Goal: Transaction & Acquisition: Purchase product/service

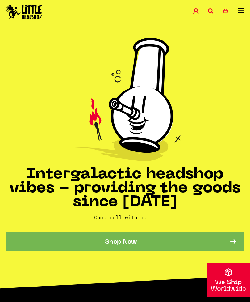
click at [228, 15] on link "10 Basket" at bounding box center [230, 11] width 15 height 7
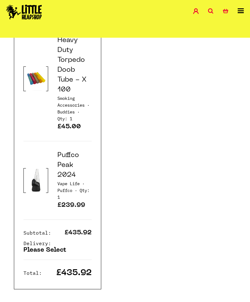
scroll to position [1645, 0]
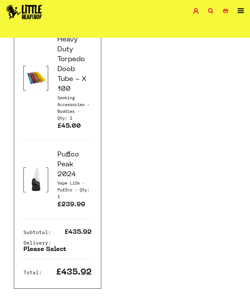
click at [34, 167] on img at bounding box center [36, 179] width 20 height 25
click at [61, 152] on link "Puffco Peak 2024" at bounding box center [68, 165] width 22 height 26
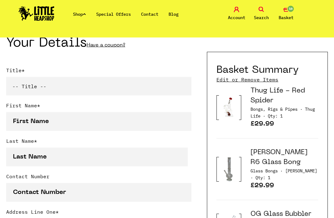
scroll to position [145, 0]
click at [246, 79] on link "Edit or Remove Items" at bounding box center [247, 79] width 62 height 7
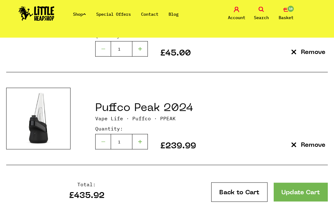
scroll to position [1012, 0]
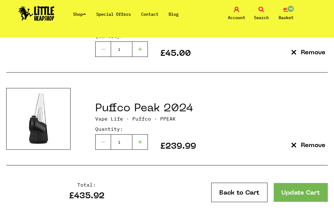
click at [304, 143] on p "Remove" at bounding box center [313, 146] width 24 height 6
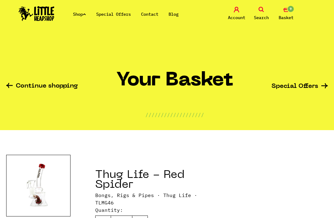
click at [82, 15] on link "Shop" at bounding box center [79, 14] width 13 height 6
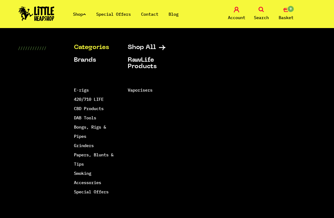
click at [76, 119] on link "DAB Tools" at bounding box center [85, 118] width 22 height 6
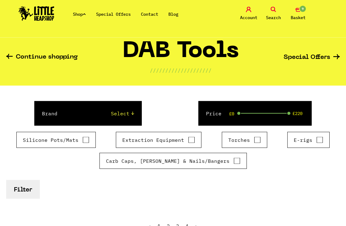
scroll to position [15, 0]
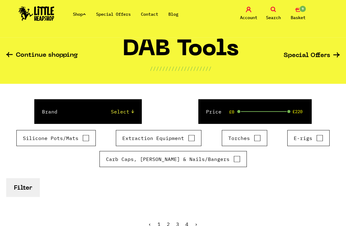
click at [232, 156] on div "Carb Caps, [PERSON_NAME] & Nails/Bangers" at bounding box center [172, 159] width 147 height 16
click at [234, 157] on input "Carb Caps, [PERSON_NAME] & Nails/Bangers" at bounding box center [237, 159] width 7 height 6
checkbox input "true"
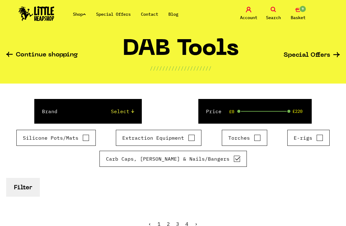
click at [27, 189] on button "Filter" at bounding box center [23, 187] width 34 height 19
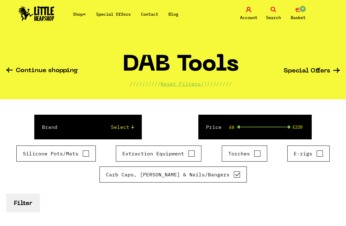
click at [257, 151] on input "Torches" at bounding box center [257, 154] width 7 height 6
checkbox input "true"
click at [24, 198] on button "Filter" at bounding box center [23, 203] width 34 height 19
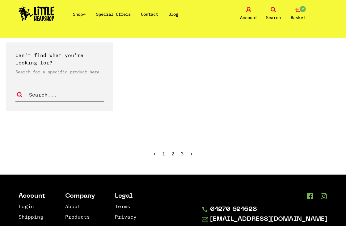
scroll to position [1321, 0]
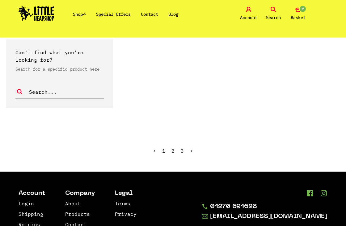
click at [192, 148] on link "›" at bounding box center [191, 151] width 3 height 6
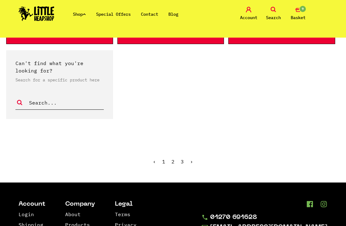
scroll to position [1288, 0]
click at [181, 158] on link "3" at bounding box center [182, 161] width 3 height 6
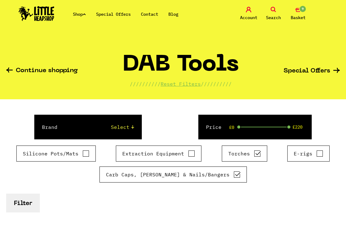
click at [302, 12] on span "9" at bounding box center [302, 8] width 7 height 7
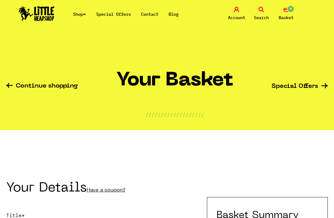
click at [86, 16] on link "Shop" at bounding box center [79, 14] width 13 height 6
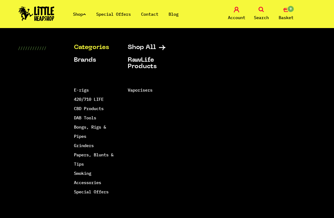
scroll to position [15, 0]
click at [80, 176] on link "Smoking Accessories" at bounding box center [87, 178] width 27 height 15
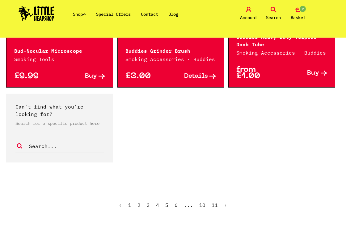
scroll to position [1247, 0]
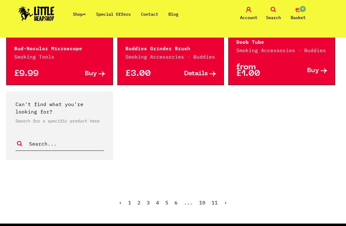
click at [224, 201] on link "›" at bounding box center [225, 203] width 3 height 6
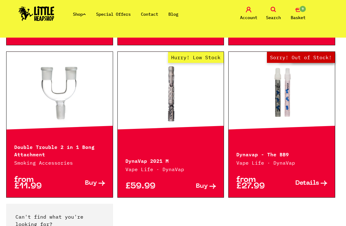
scroll to position [1149, 0]
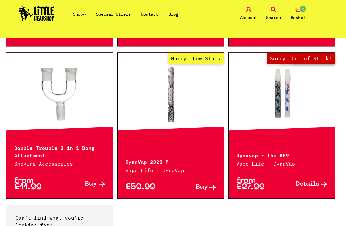
click at [46, 108] on link at bounding box center [59, 95] width 106 height 62
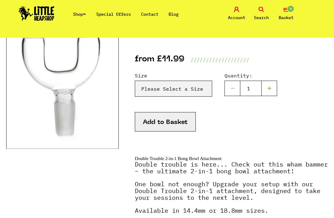
scroll to position [93, 0]
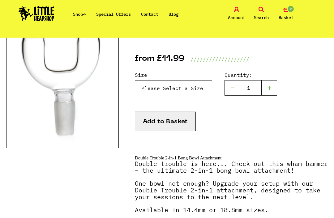
click at [200, 86] on select "Please Select a Size 14.4mm - £11.99 18.8mm - £11.99" at bounding box center [173, 88] width 77 height 16
select select "1746"
click at [185, 120] on button "Add to Basket" at bounding box center [165, 121] width 61 height 19
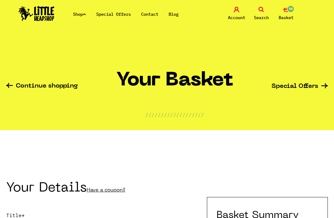
click at [12, 88] on icon at bounding box center [9, 85] width 6 height 5
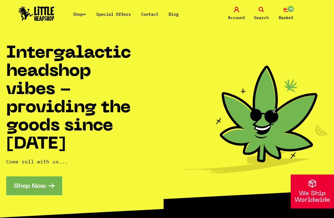
click at [85, 23] on div "Shop Special Offers Contact Blog Account Search 10 Basket" at bounding box center [167, 14] width 334 height 28
click at [79, 11] on link "Shop" at bounding box center [79, 14] width 13 height 6
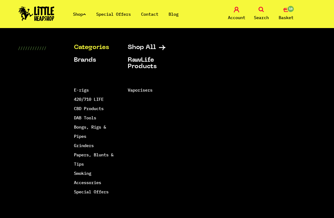
click at [75, 175] on link "Smoking Accessories" at bounding box center [87, 178] width 27 height 15
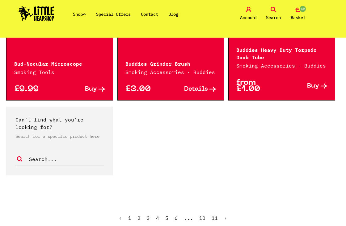
scroll to position [1230, 0]
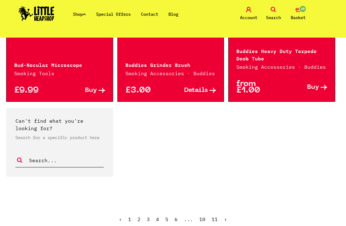
click at [141, 221] on link "2" at bounding box center [138, 220] width 3 height 6
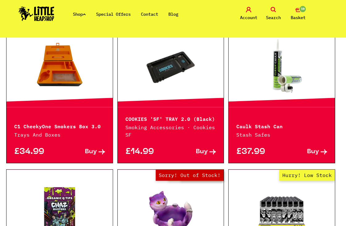
scroll to position [253, 0]
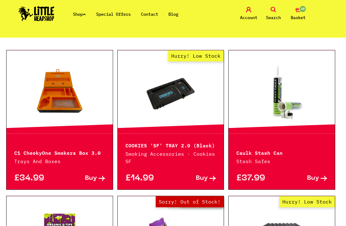
click at [302, 13] on link "10 Basket" at bounding box center [298, 14] width 22 height 15
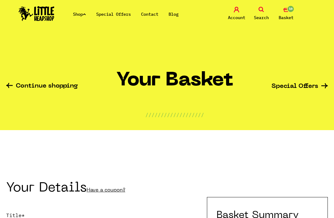
click at [79, 15] on link "Shop" at bounding box center [79, 14] width 13 height 6
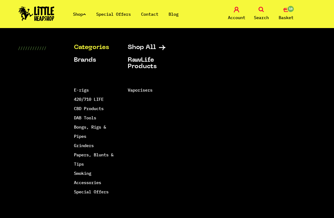
click at [76, 89] on link "E-rigs" at bounding box center [81, 90] width 15 height 6
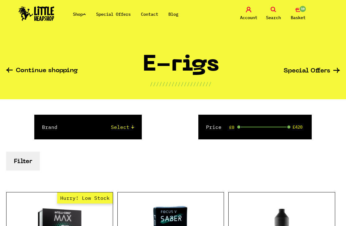
click at [81, 9] on div "Shop Special Offers Contact Blog Account Search 10 Basket" at bounding box center [173, 14] width 346 height 28
click at [82, 14] on link "Shop" at bounding box center [79, 14] width 13 height 6
